Goal: Task Accomplishment & Management: Manage account settings

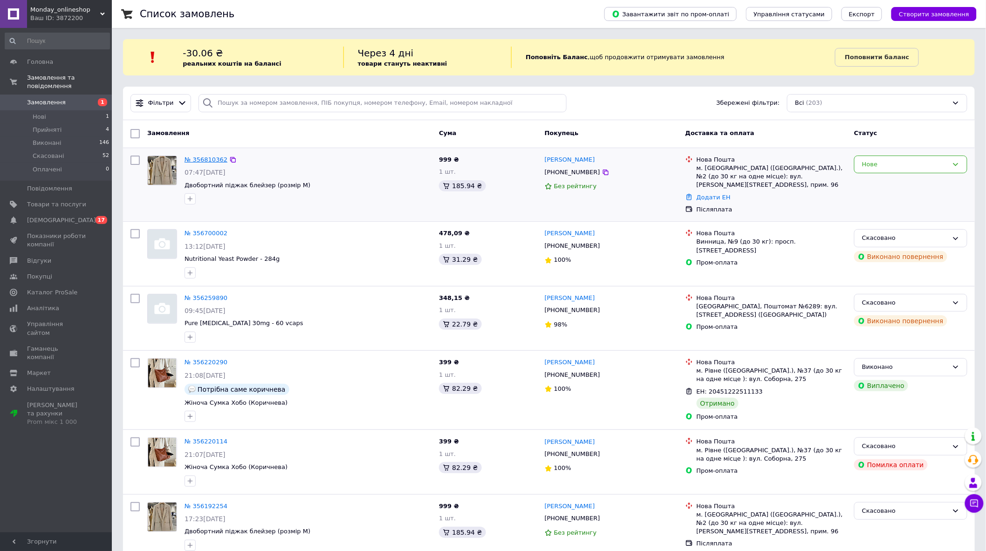
click at [205, 156] on link "№ 356810362" at bounding box center [206, 159] width 43 height 7
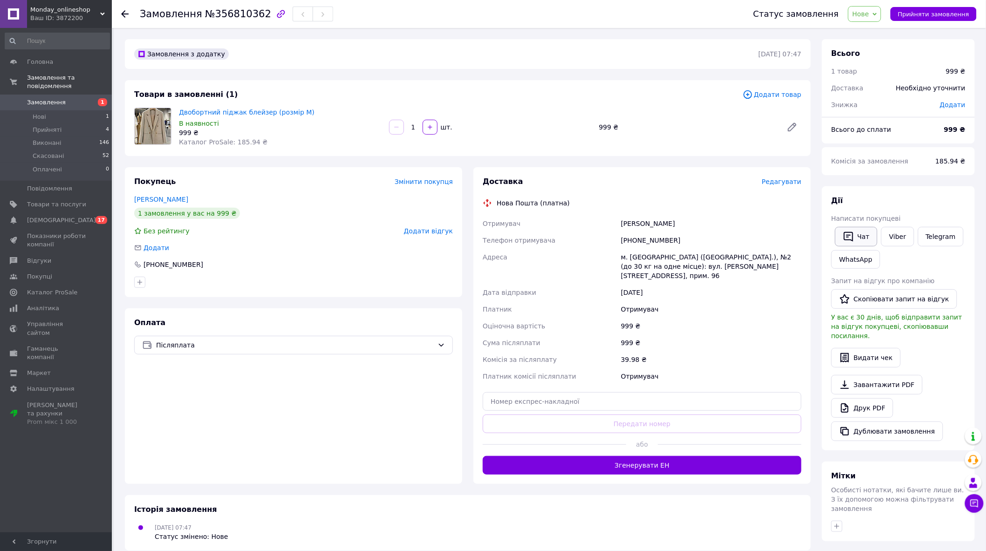
click at [856, 221] on span "Написати покупцеві" at bounding box center [865, 218] width 69 height 7
click at [855, 234] on button "Чат" at bounding box center [856, 237] width 42 height 20
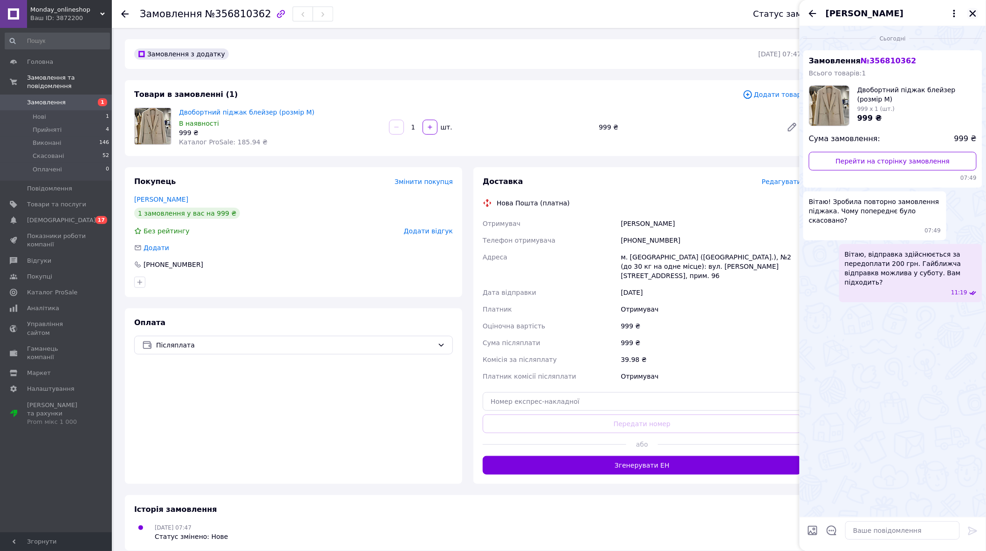
click at [973, 17] on icon "Закрити" at bounding box center [973, 13] width 8 height 8
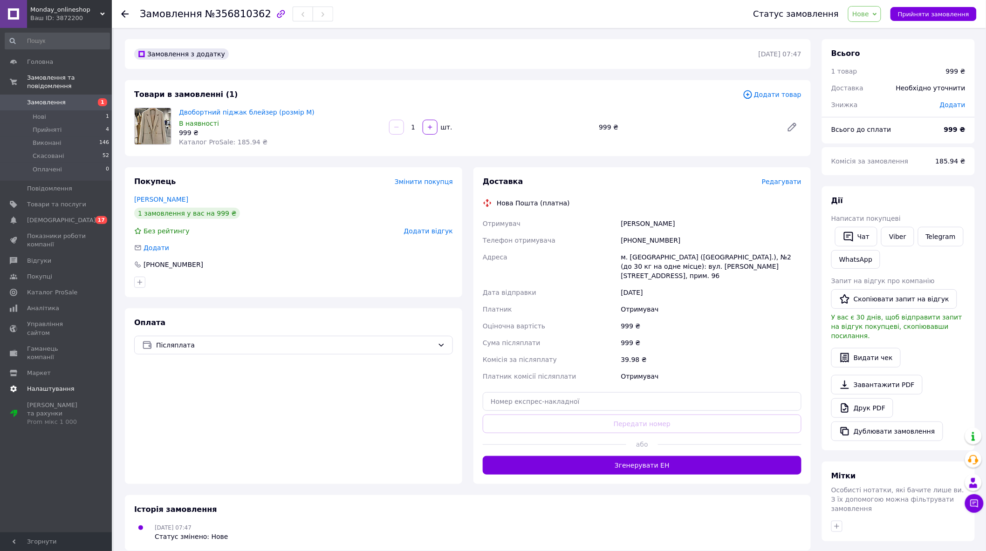
click at [52, 381] on link "Налаштування" at bounding box center [57, 389] width 115 height 16
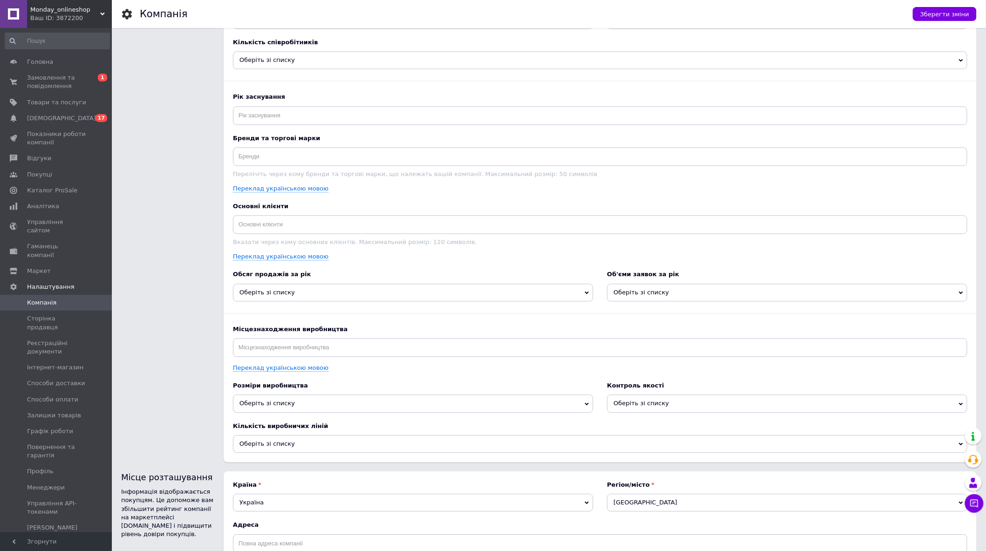
scroll to position [978, 0]
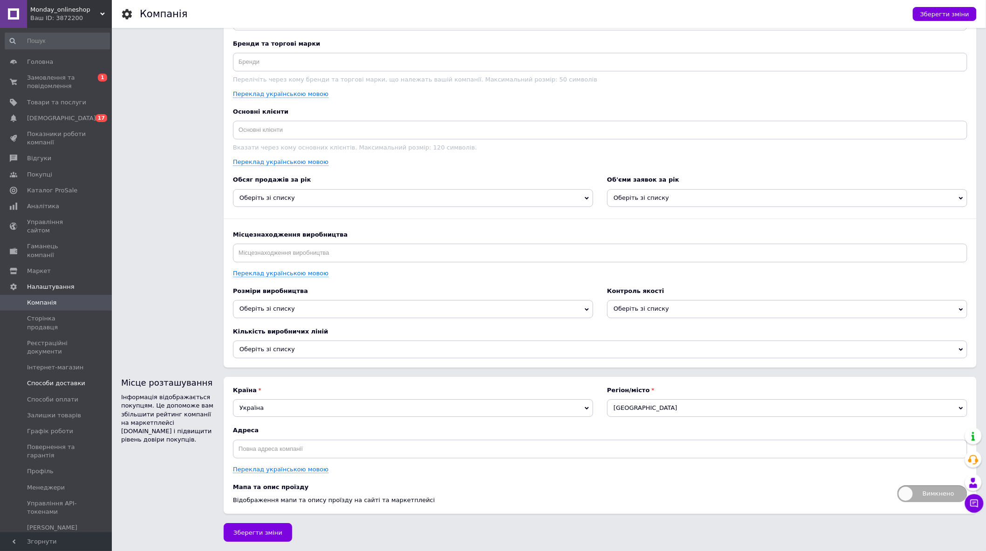
click at [75, 379] on span "Способи доставки" at bounding box center [56, 383] width 58 height 8
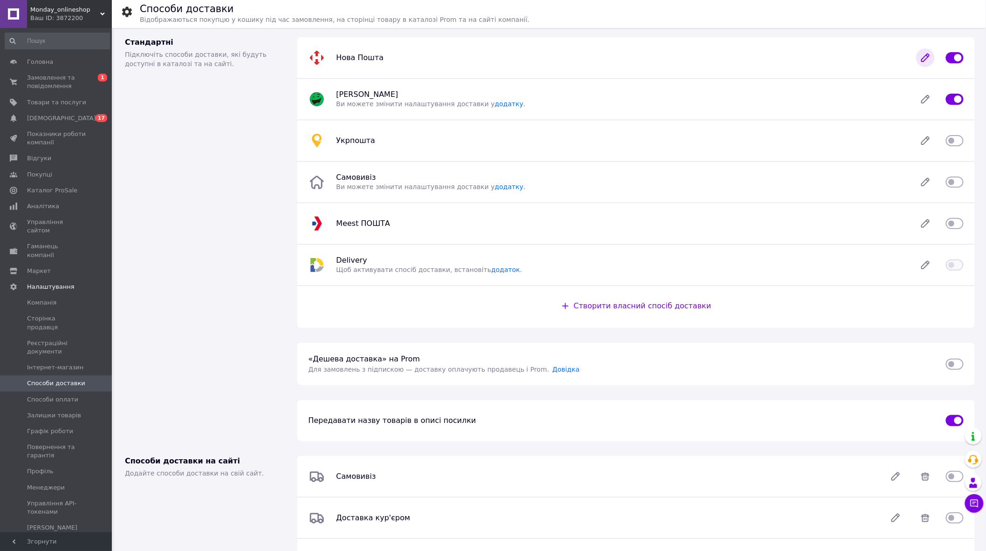
click at [921, 58] on icon at bounding box center [925, 57] width 19 height 19
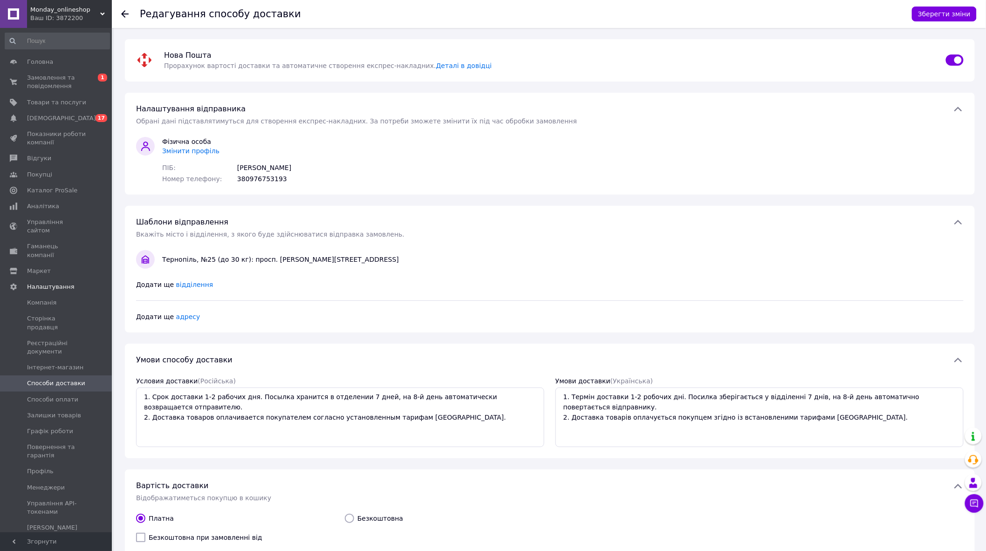
click at [70, 379] on span "Способи доставки" at bounding box center [56, 383] width 58 height 8
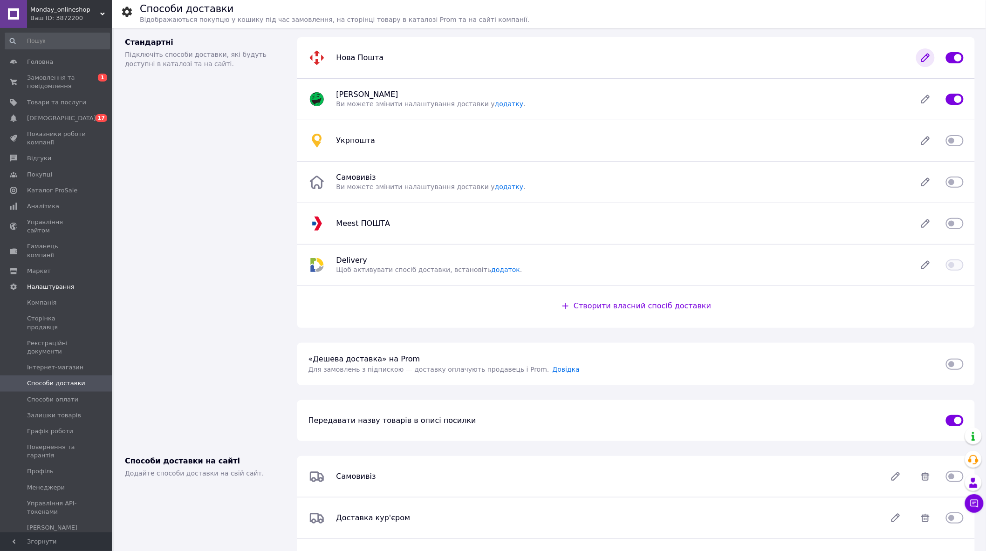
click at [925, 56] on icon at bounding box center [925, 57] width 7 height 7
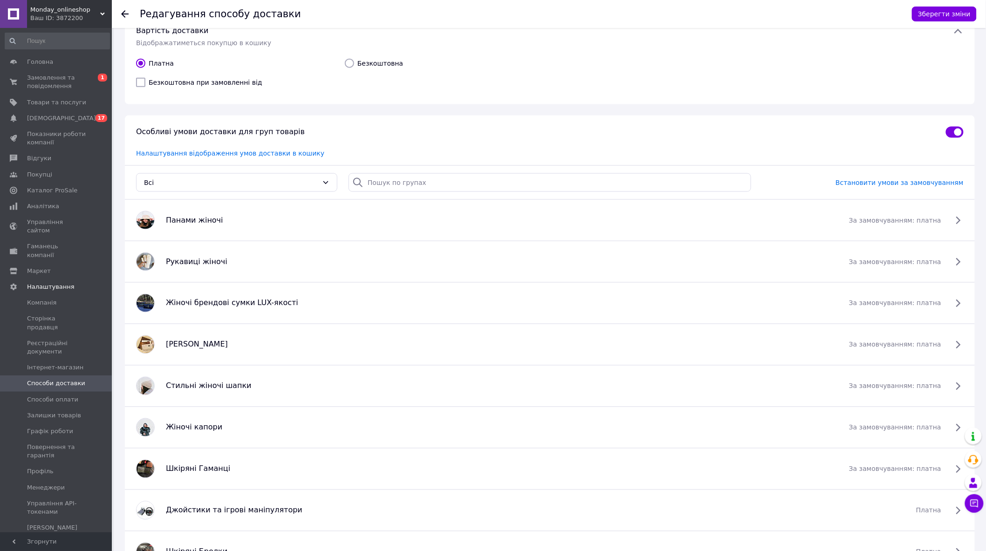
scroll to position [466, 0]
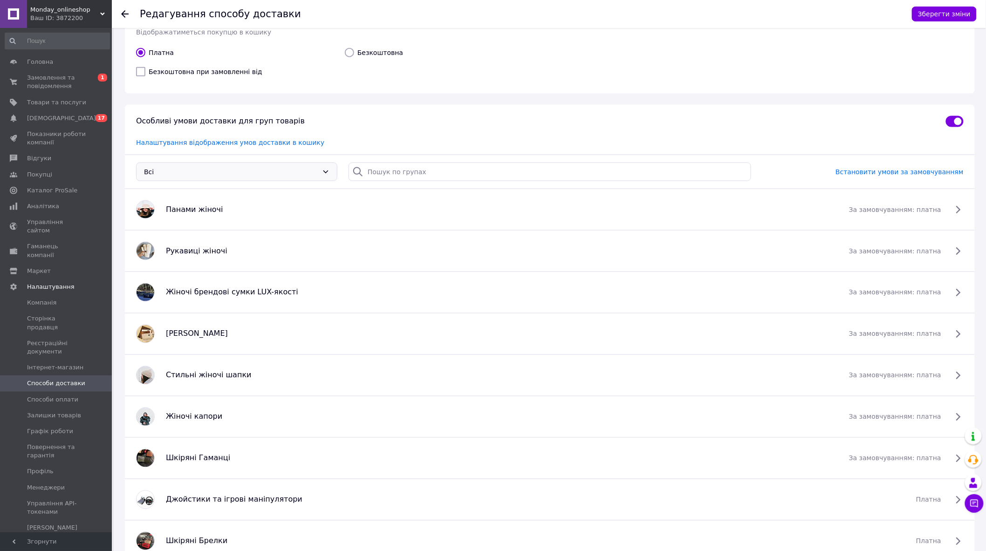
click at [309, 169] on div "Всi" at bounding box center [231, 172] width 174 height 10
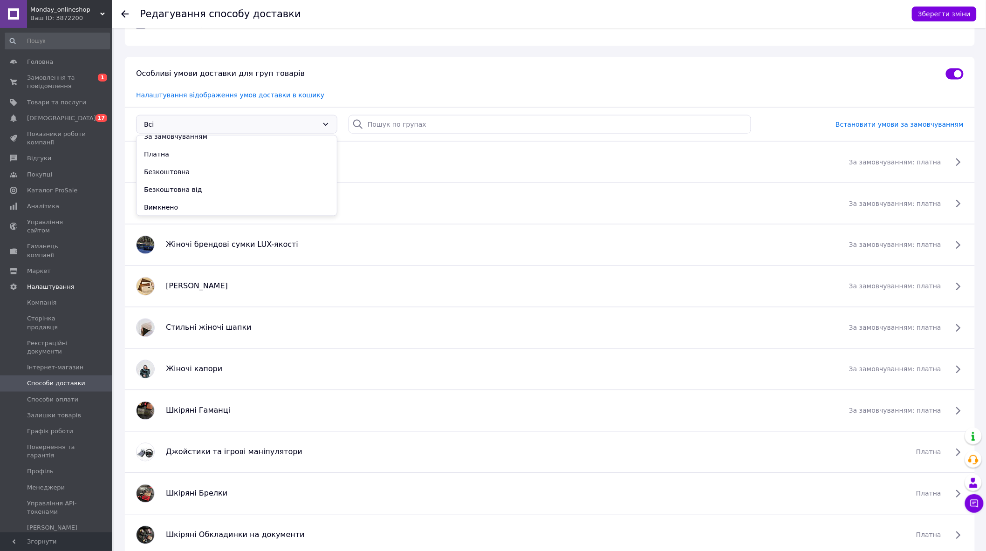
scroll to position [518, 0]
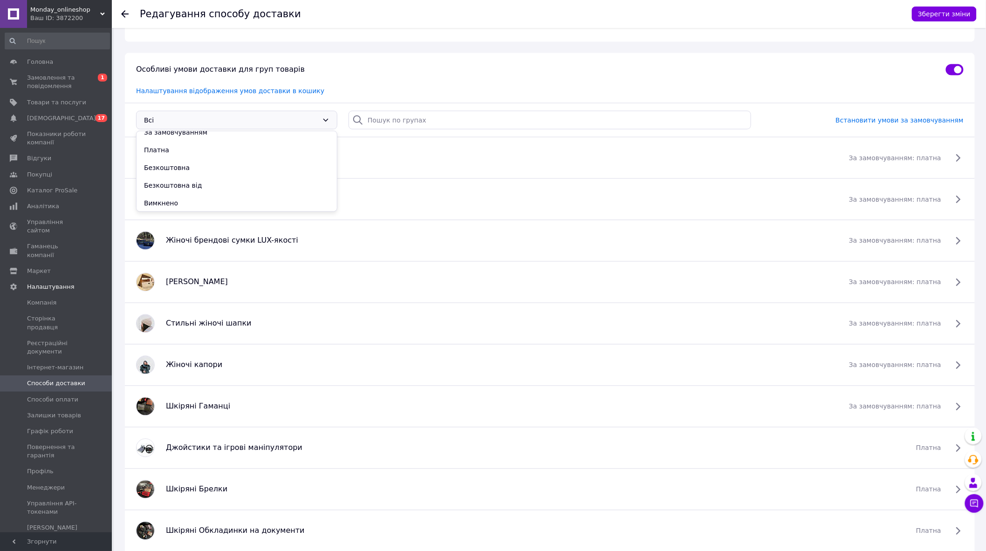
click at [369, 89] on div "Налаштування відображення умов доставки в кошику" at bounding box center [550, 94] width 850 height 17
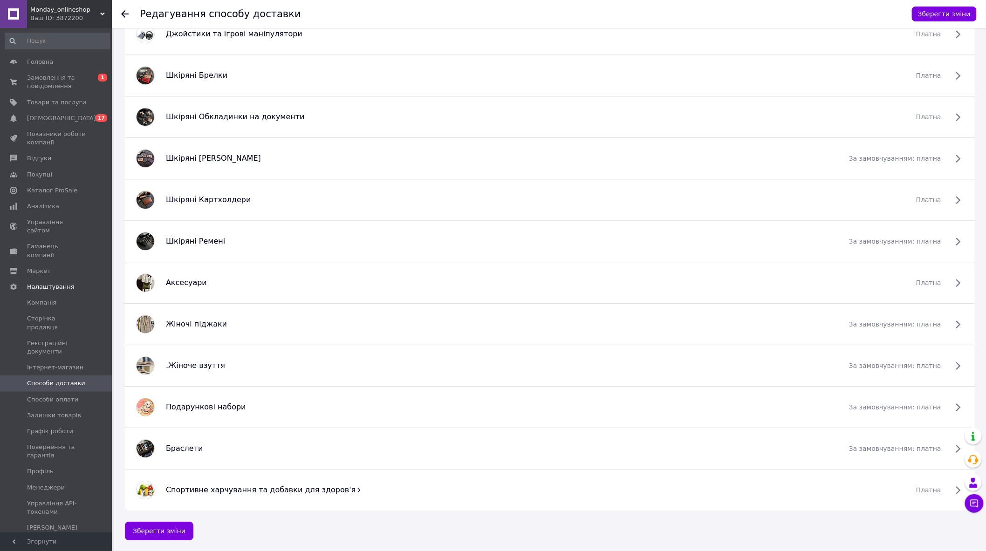
scroll to position [933, 0]
click at [957, 487] on icon at bounding box center [958, 489] width 11 height 11
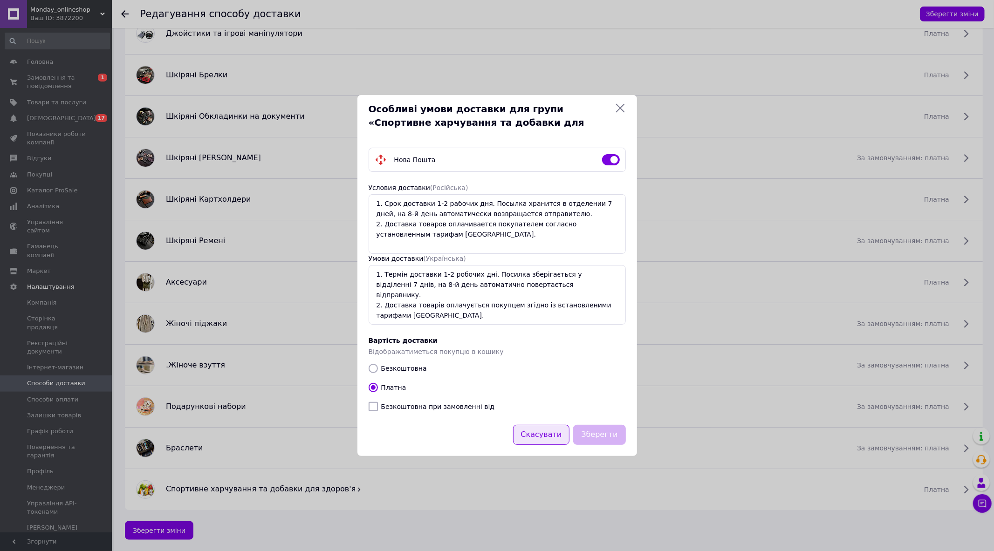
click at [552, 435] on button "Скасувати" at bounding box center [541, 435] width 57 height 20
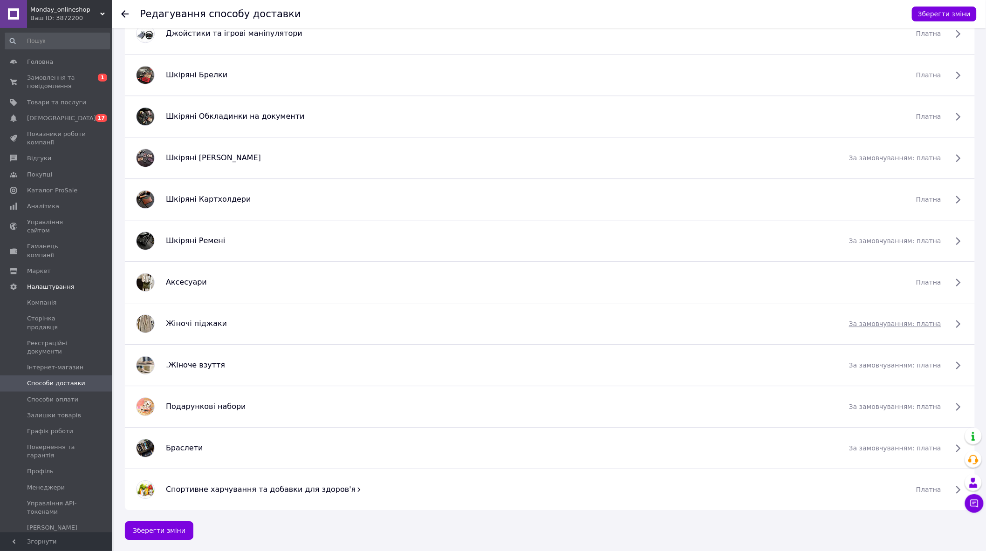
click at [903, 323] on span "за замовчуванням: платна" at bounding box center [895, 323] width 92 height 9
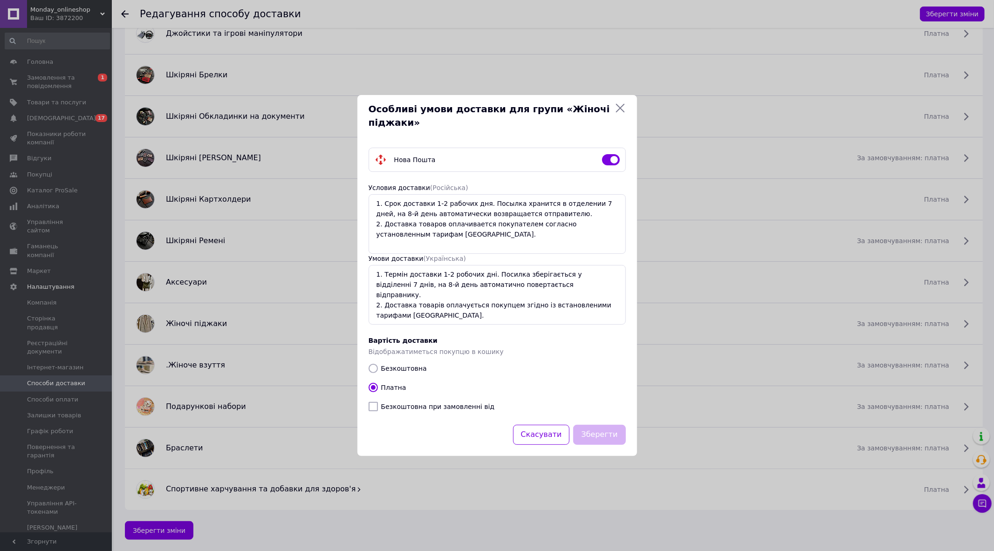
click at [619, 106] on icon at bounding box center [620, 108] width 11 height 11
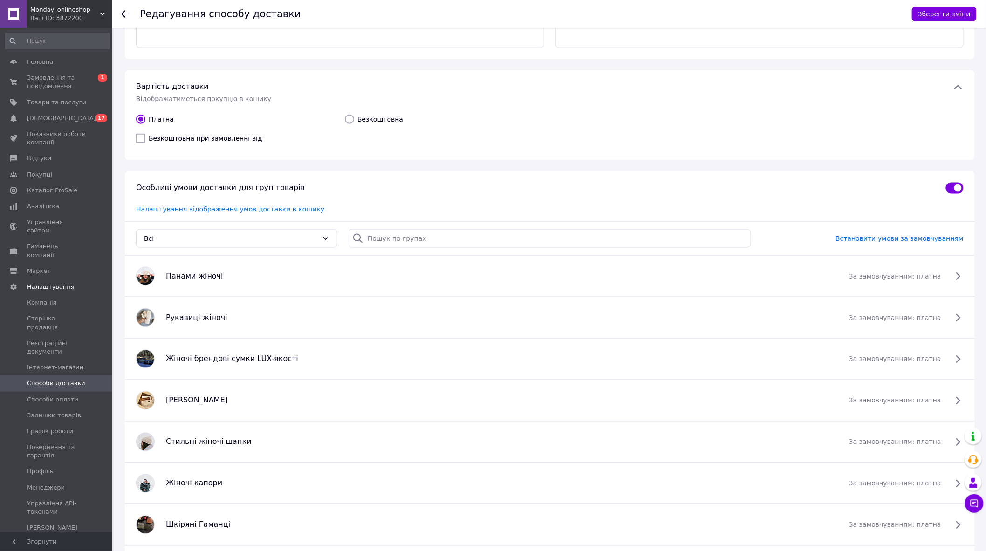
scroll to position [364, 0]
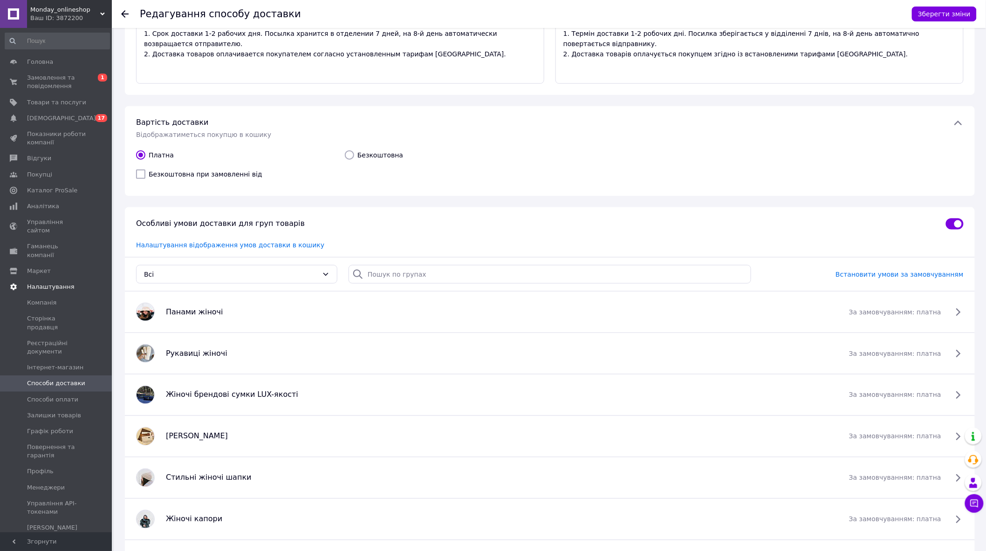
click at [49, 283] on span "Налаштування" at bounding box center [51, 287] width 48 height 8
click at [52, 283] on span "Налаштування" at bounding box center [51, 287] width 48 height 8
click at [52, 467] on span "Профіль" at bounding box center [56, 471] width 59 height 8
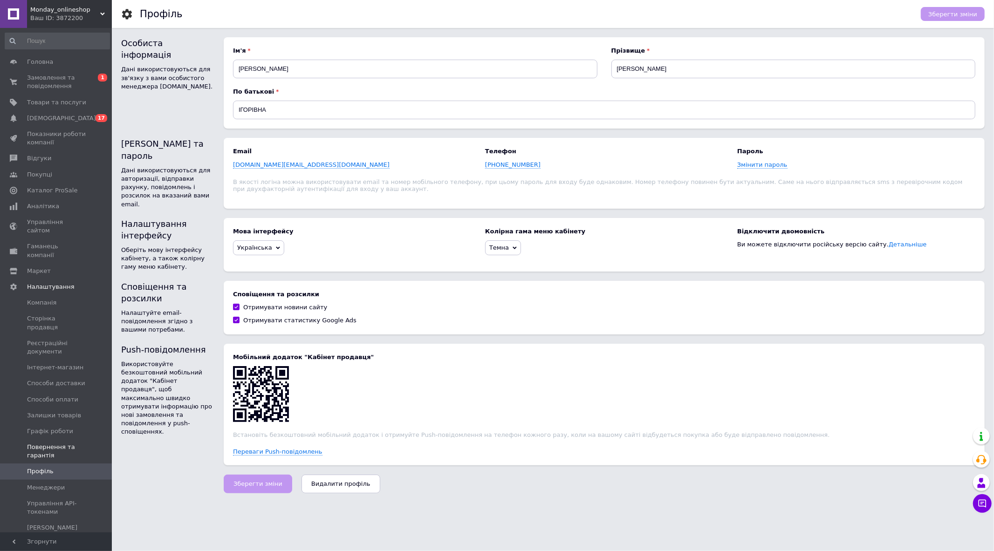
click at [51, 443] on span "Повернення та гарантія" at bounding box center [56, 451] width 59 height 17
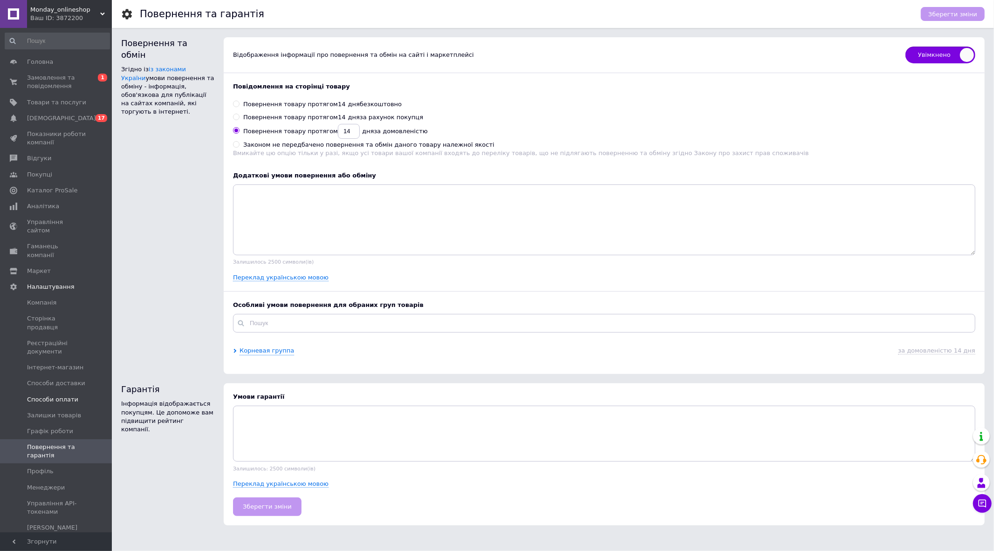
click at [74, 396] on span "Способи оплати" at bounding box center [56, 400] width 59 height 8
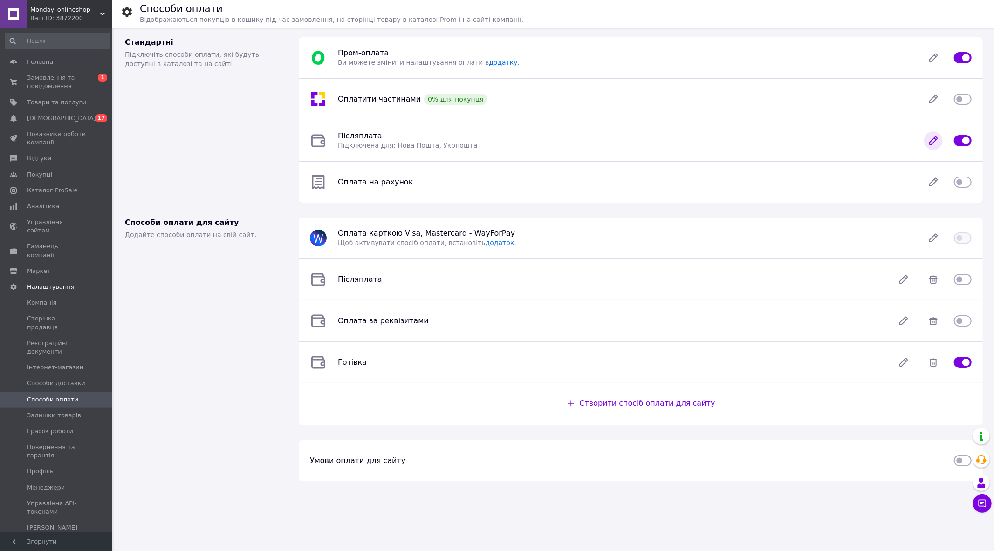
click at [939, 138] on icon at bounding box center [933, 140] width 19 height 19
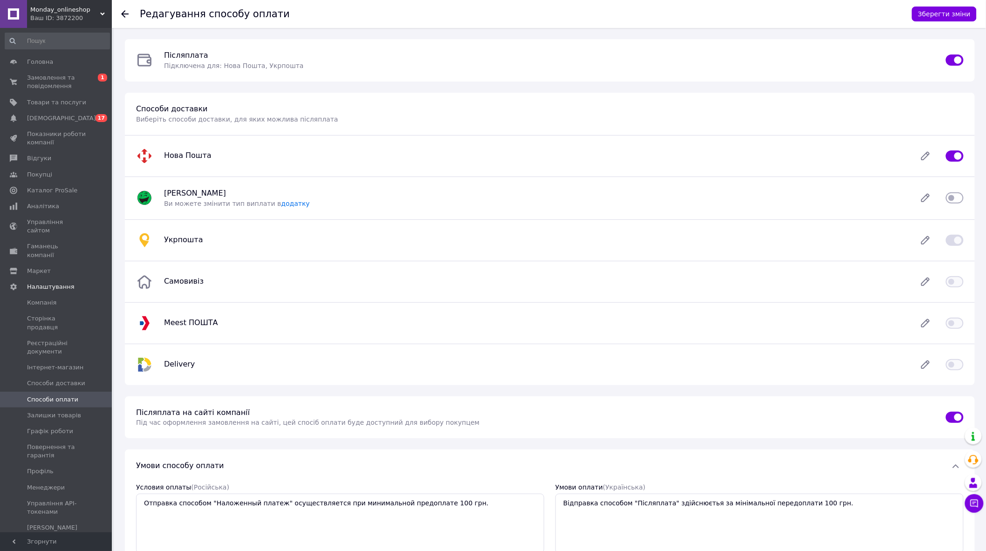
click at [127, 14] on icon at bounding box center [124, 13] width 7 height 7
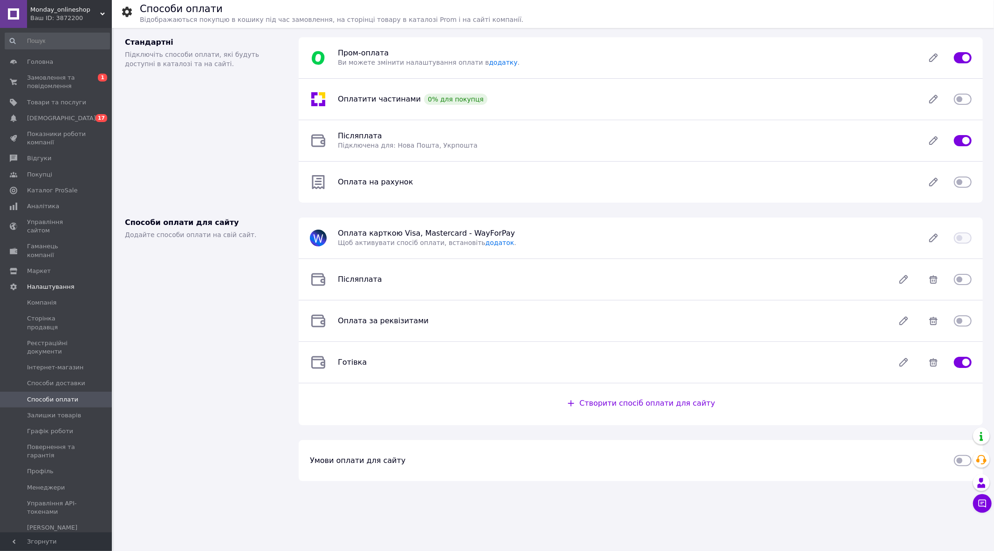
click at [967, 141] on input "checkbox" at bounding box center [963, 140] width 18 height 9
checkbox input "false"
click at [965, 183] on input "checkbox" at bounding box center [963, 182] width 18 height 9
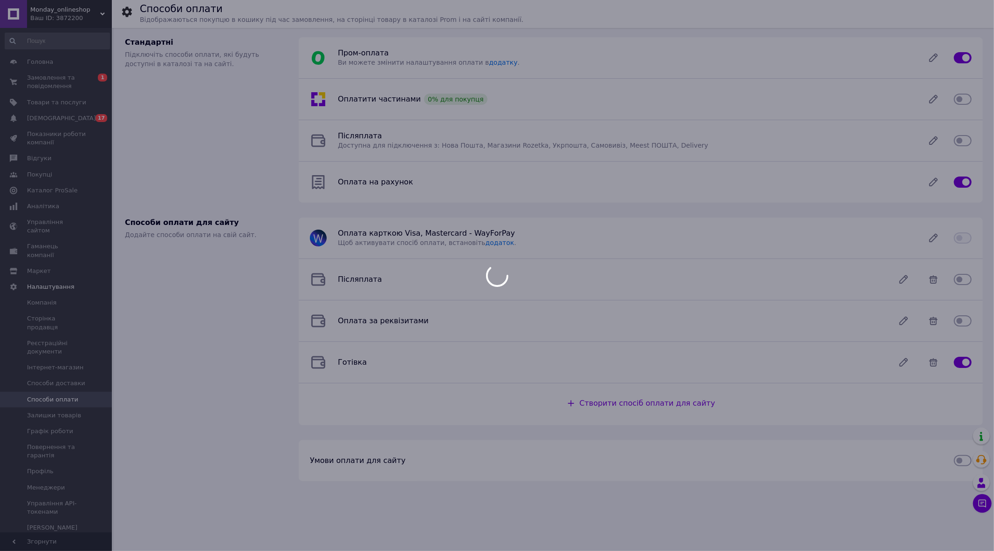
checkbox input "false"
